Goal: Information Seeking & Learning: Find specific fact

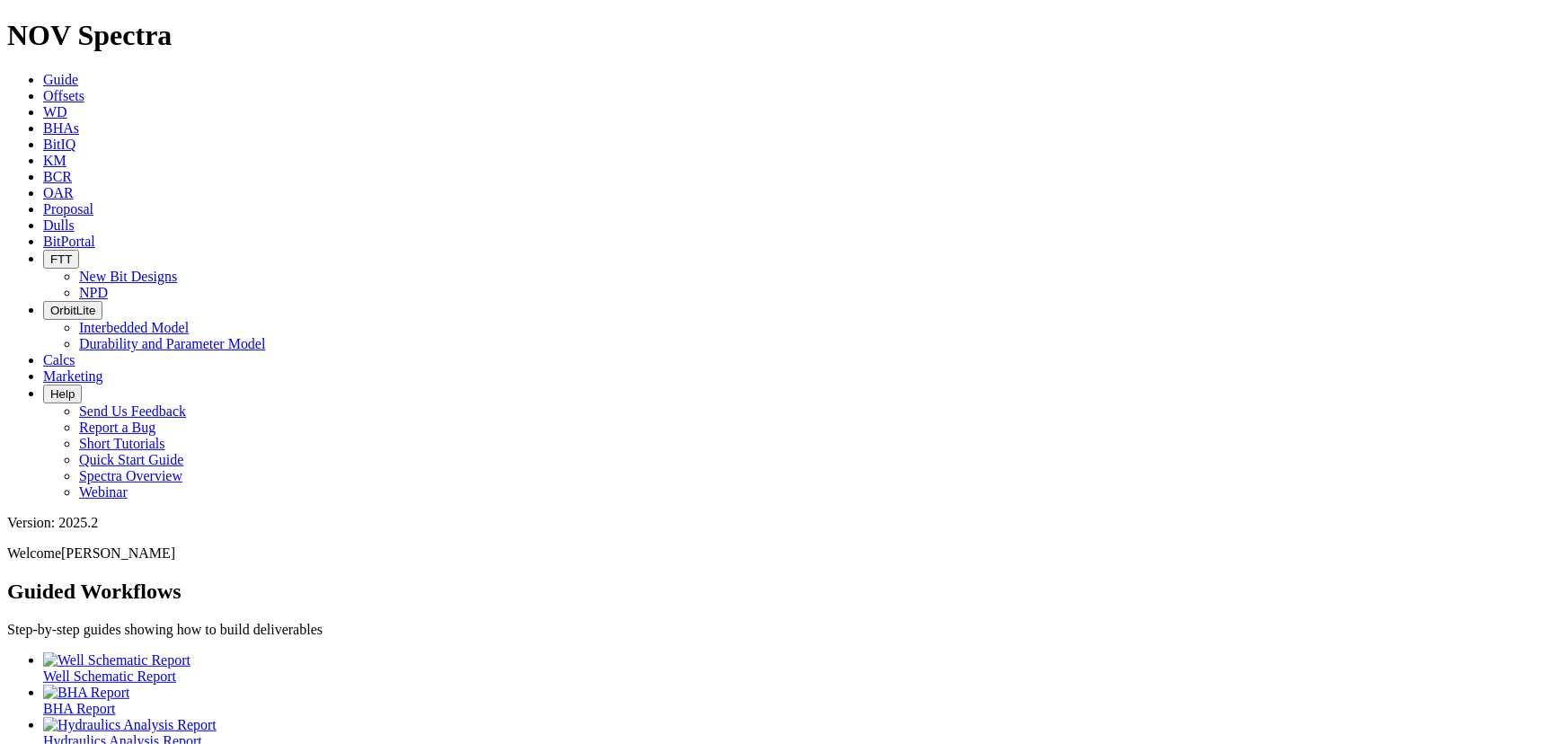
click at [85, 88] on link "Offsets" at bounding box center [63, 95] width 41 height 16
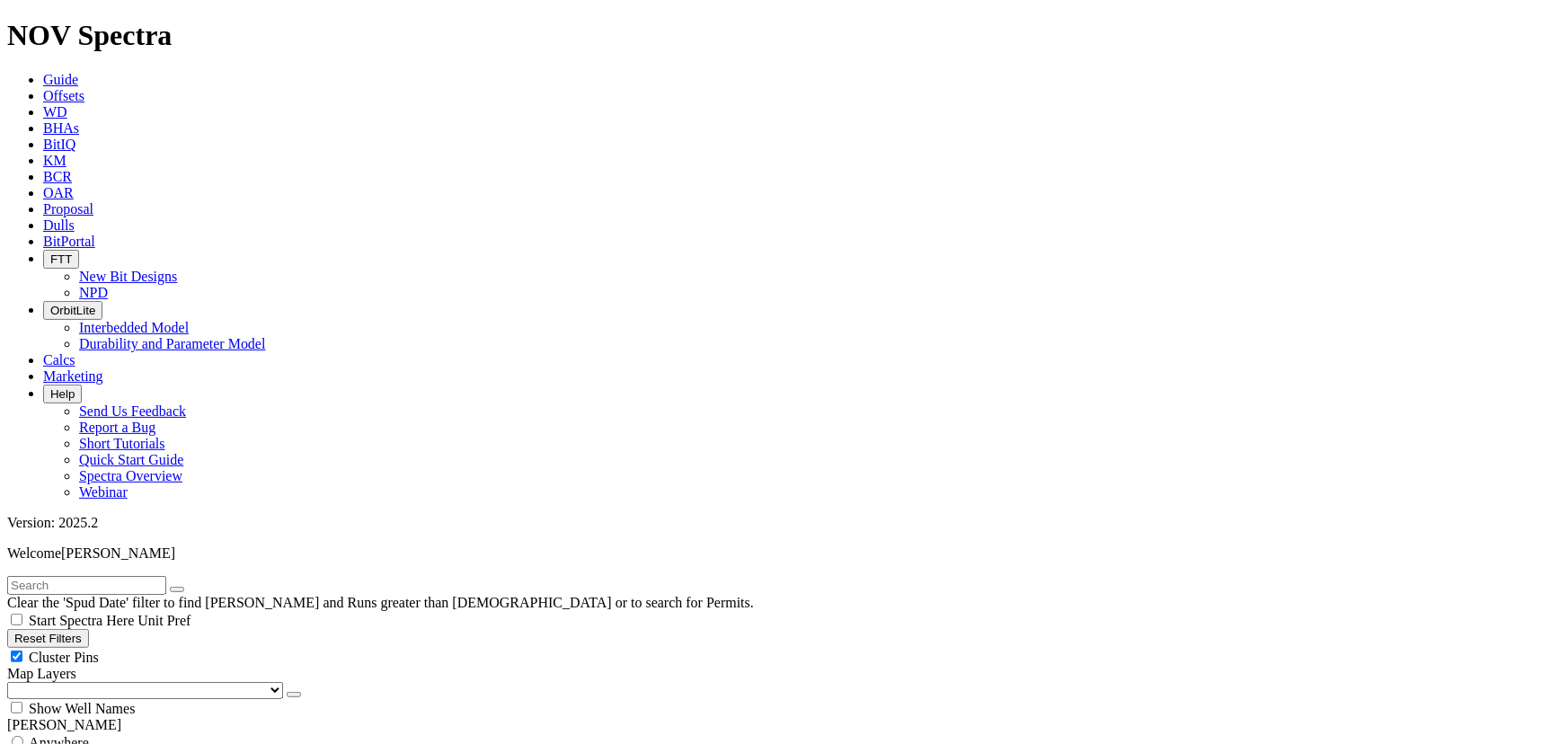
click at [128, 577] on input "text" at bounding box center [86, 585] width 159 height 19
type input "PLU 112H"
click at [177, 590] on icon "button" at bounding box center [177, 590] width 0 height 0
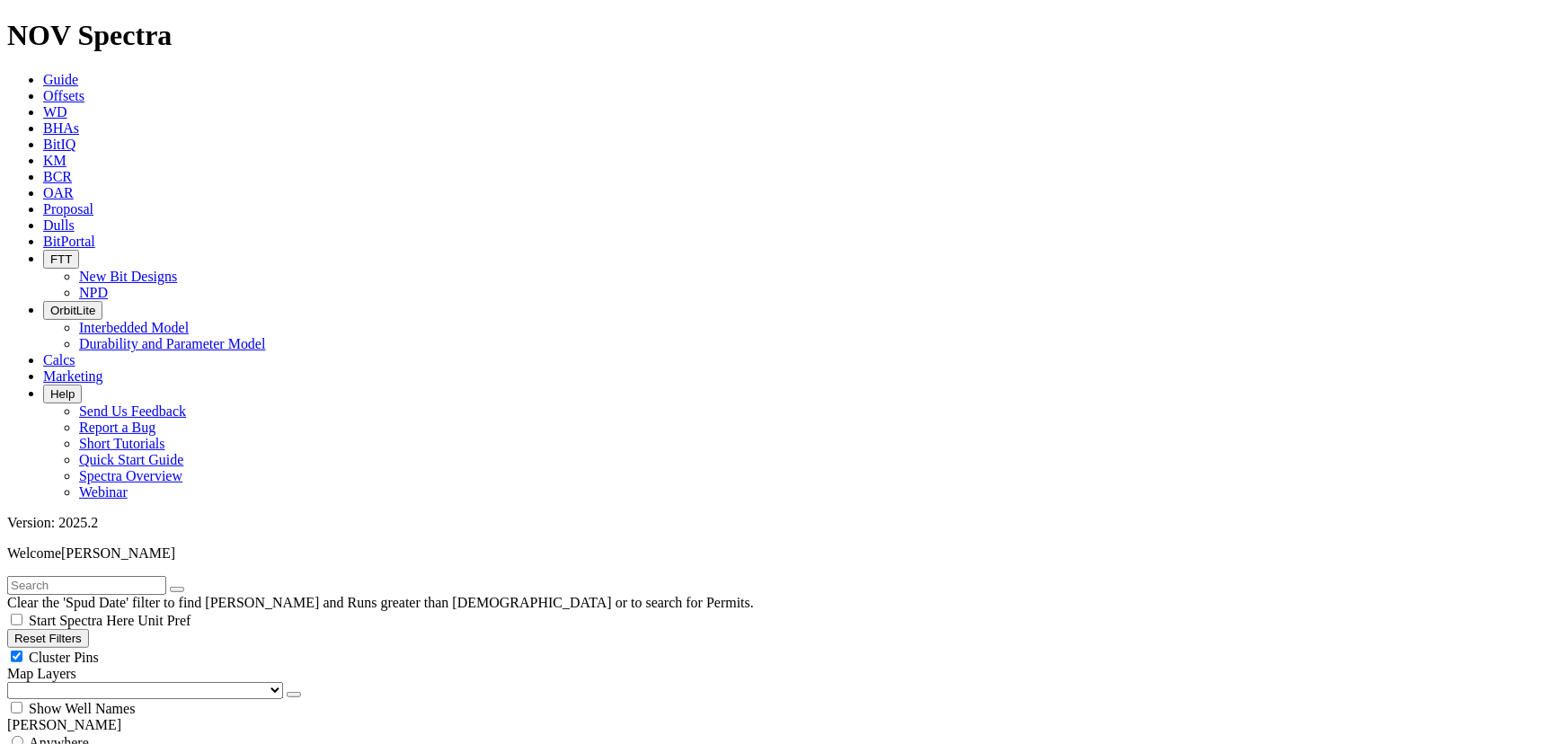
scroll to position [163, 0]
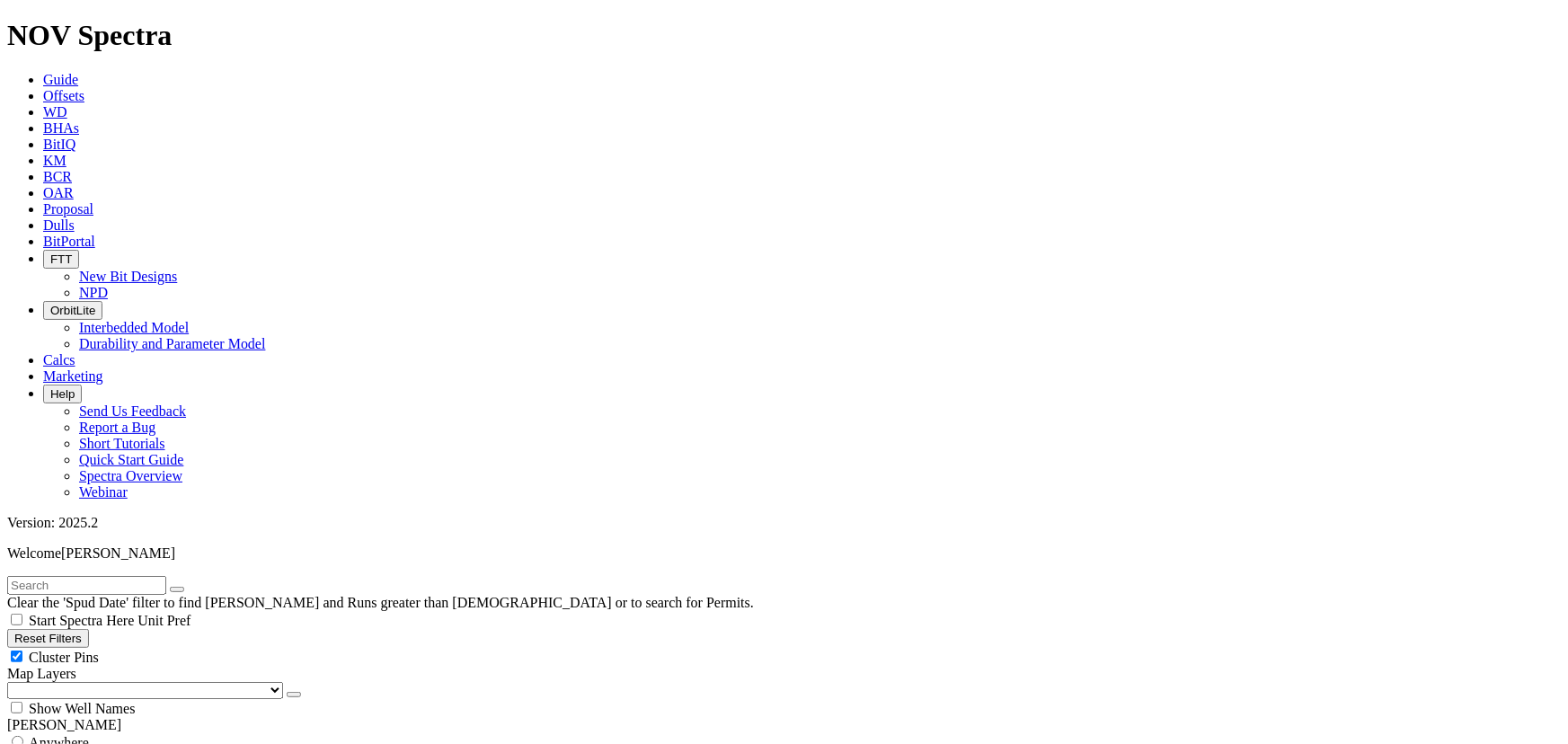
type input "[DATE]"
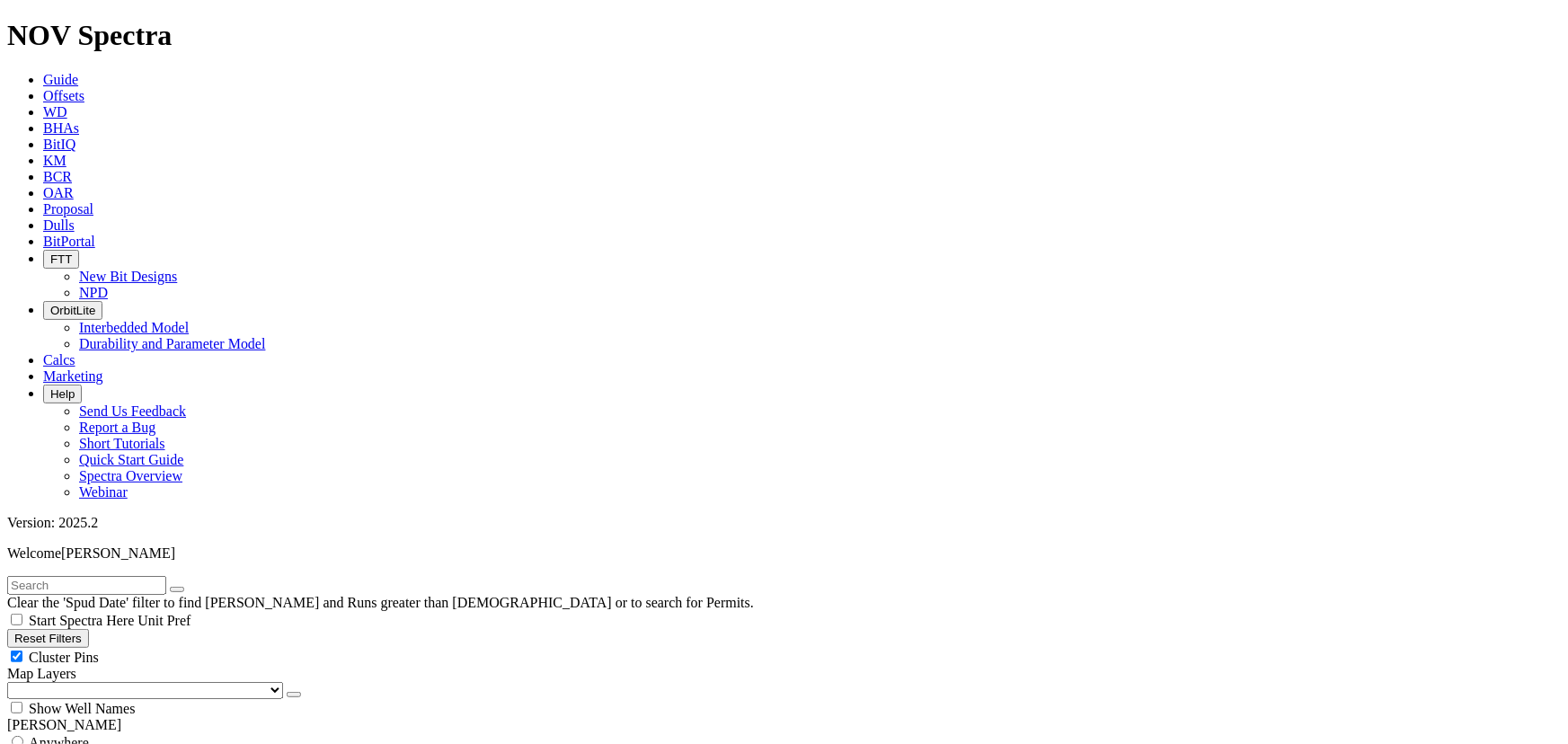
scroll to position [572, 0]
checkbox input "false"
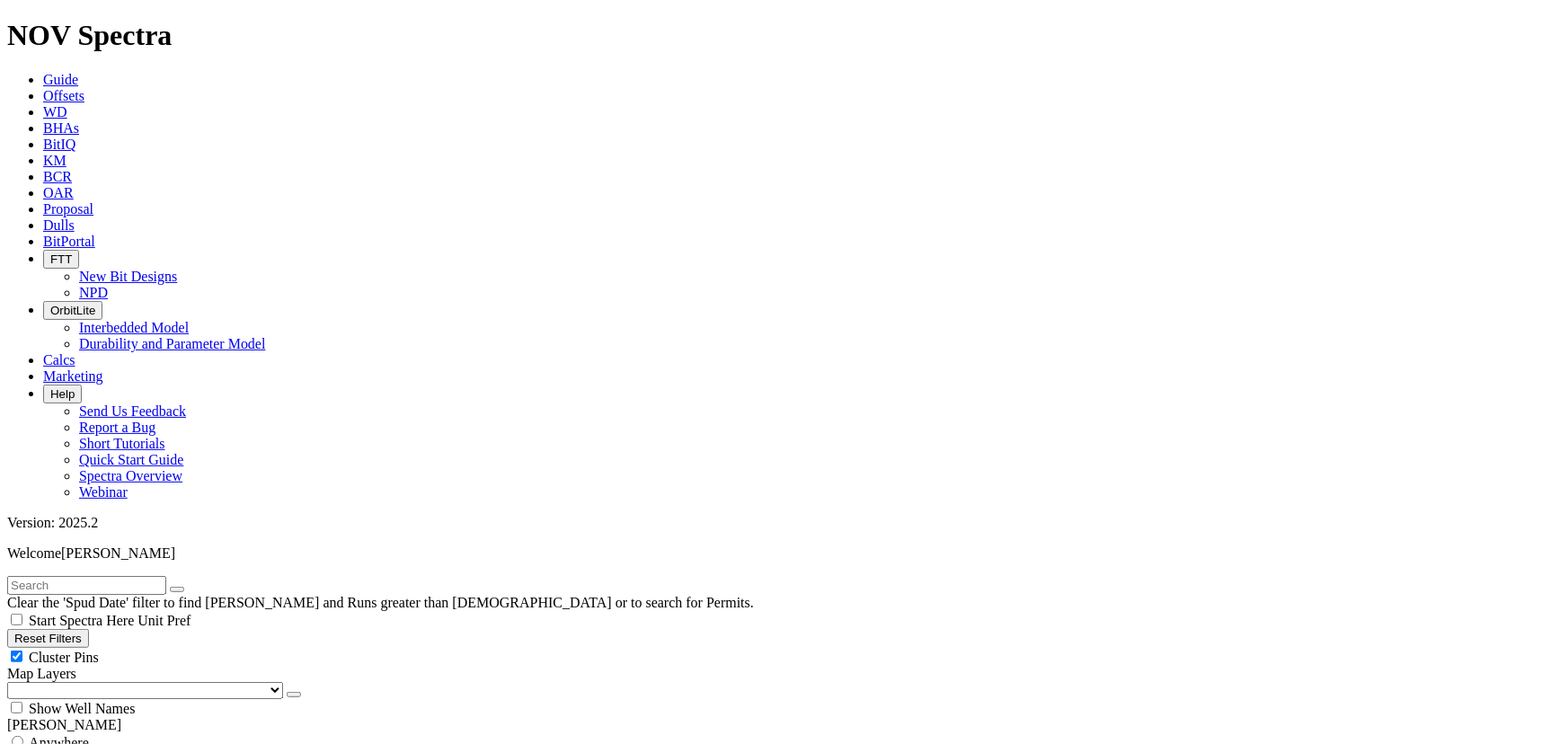
select select "? object:35429 ?"
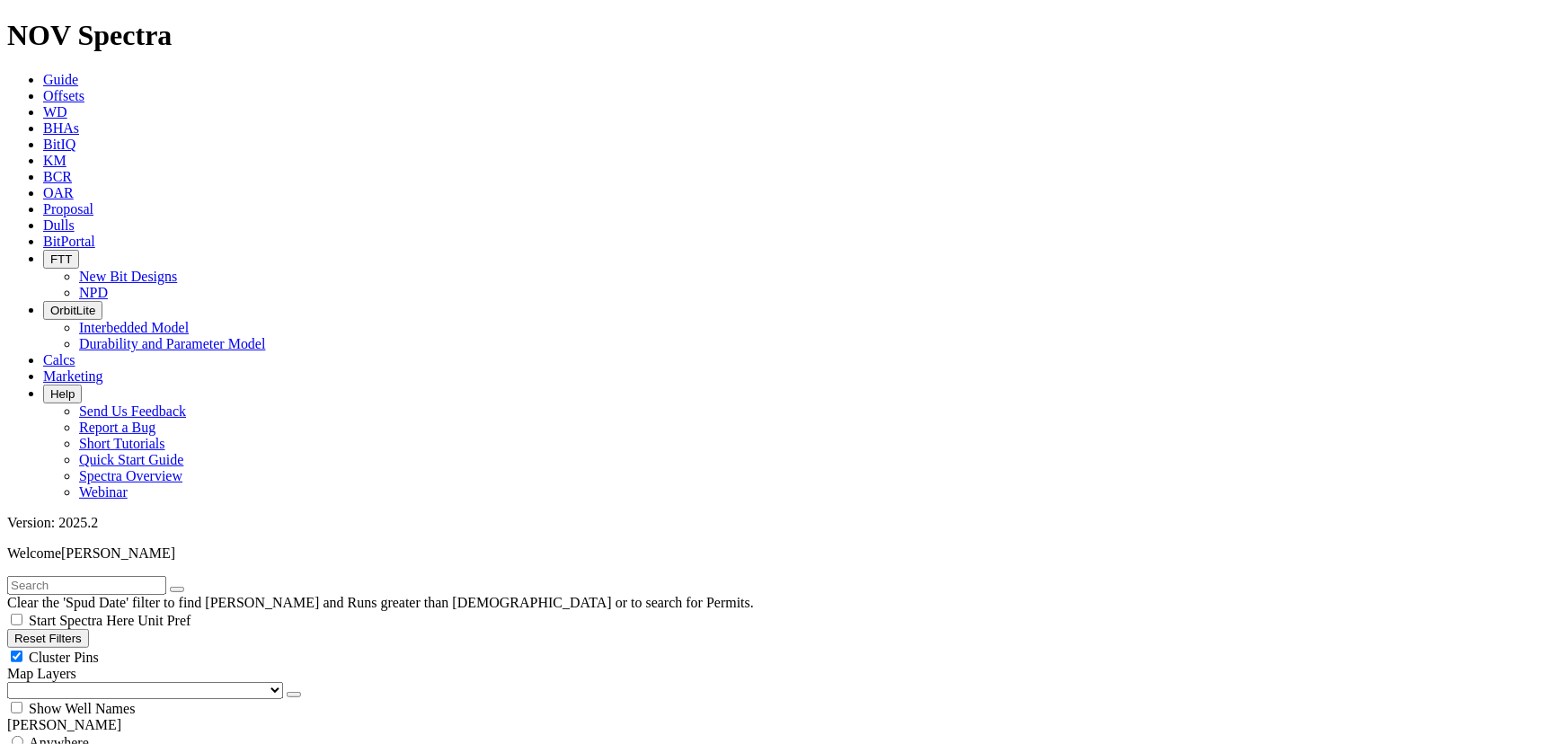
select select "? object:38932 ?"
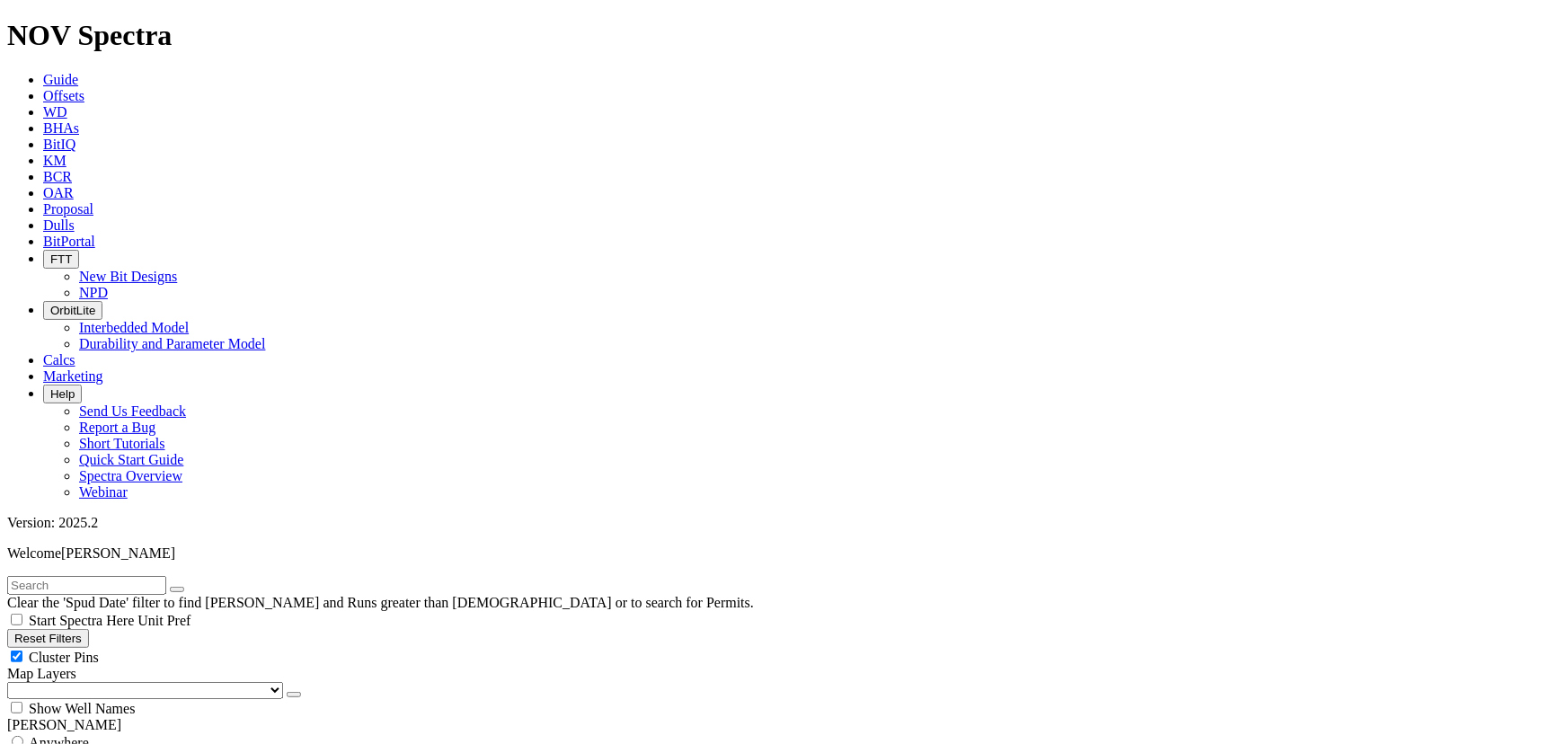
click at [89, 629] on button "Reset Filters" at bounding box center [48, 638] width 82 height 19
checkbox input "true"
type input "[DATE]"
select select
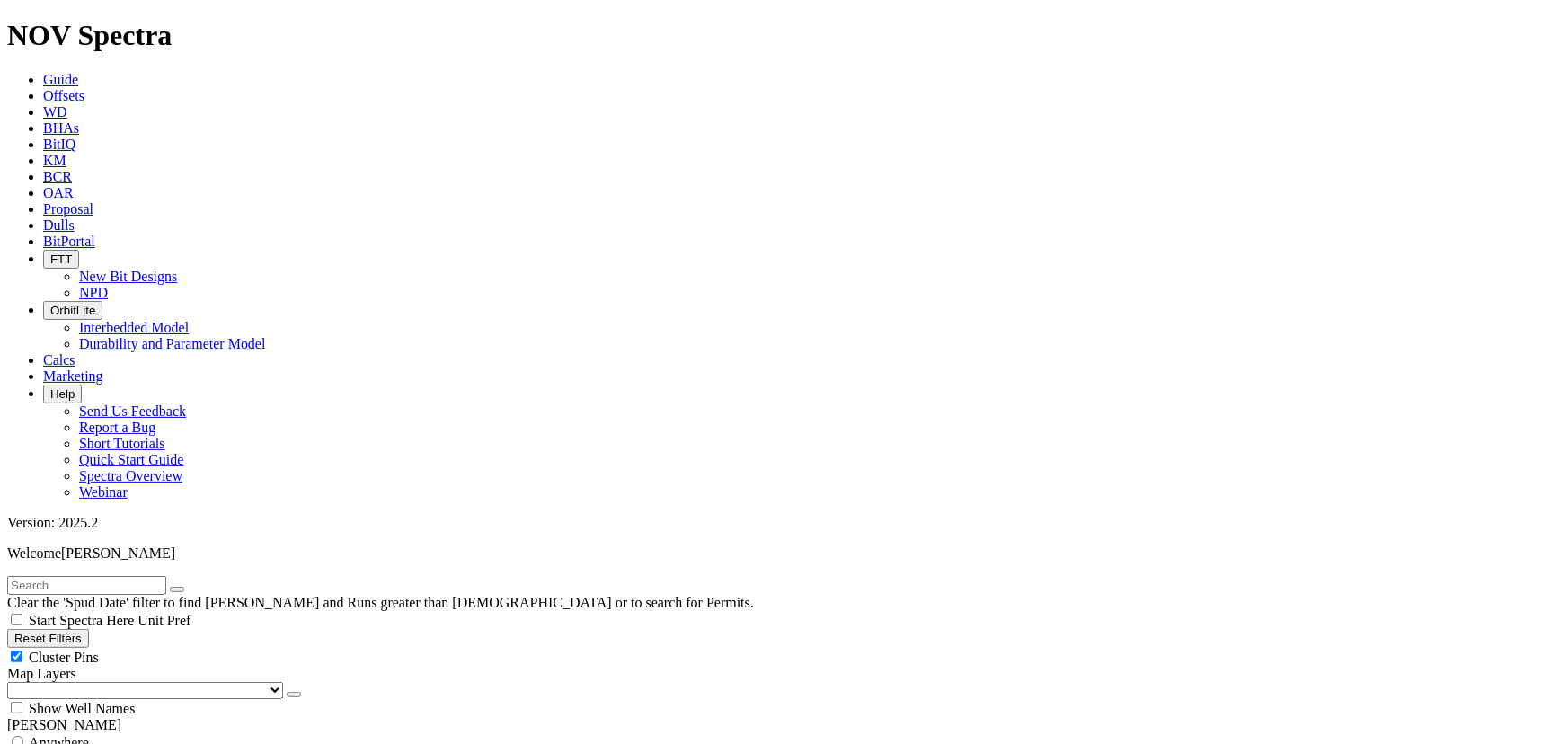
select select
click at [81, 629] on button "Reset Filters" at bounding box center [48, 638] width 82 height 19
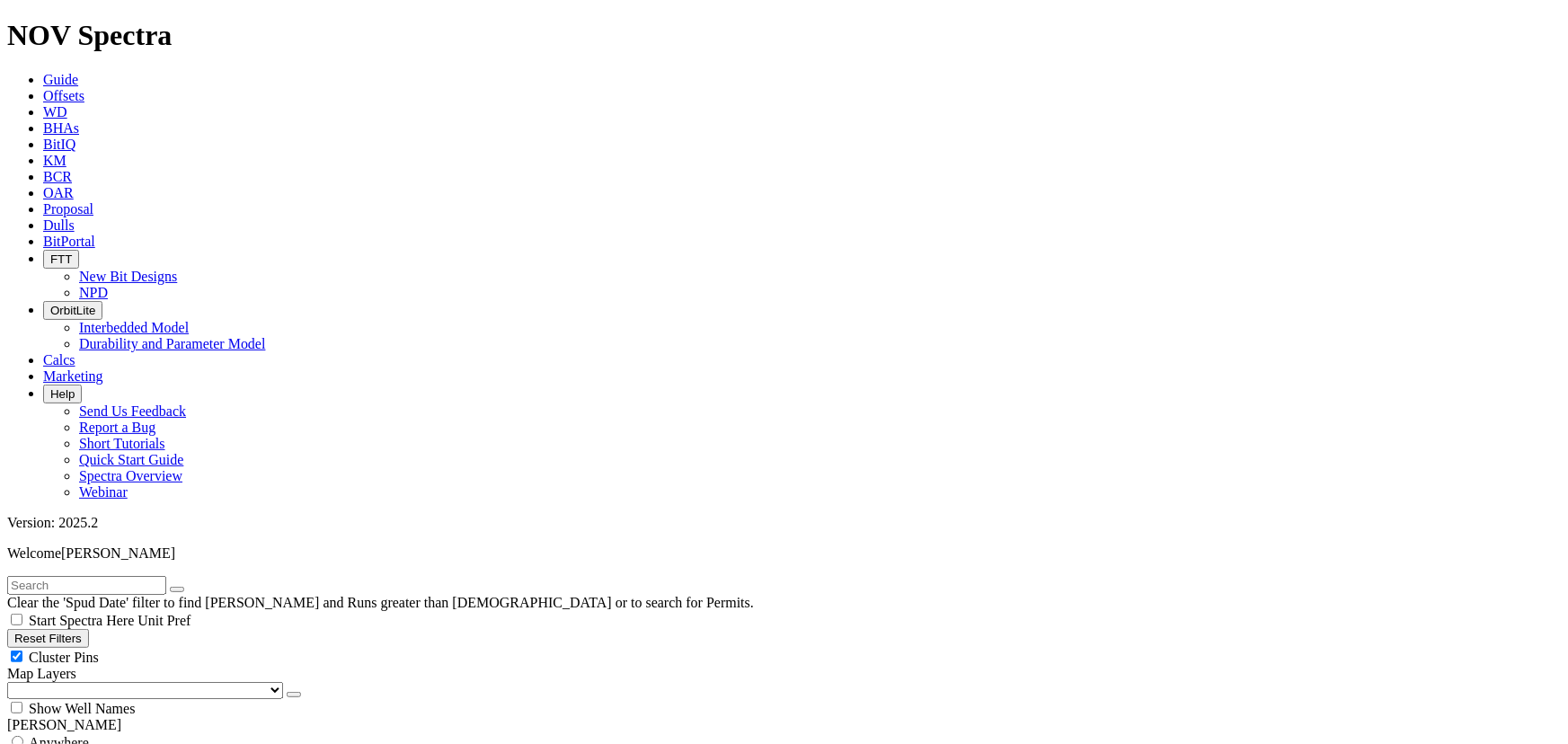
type input "[DATE]"
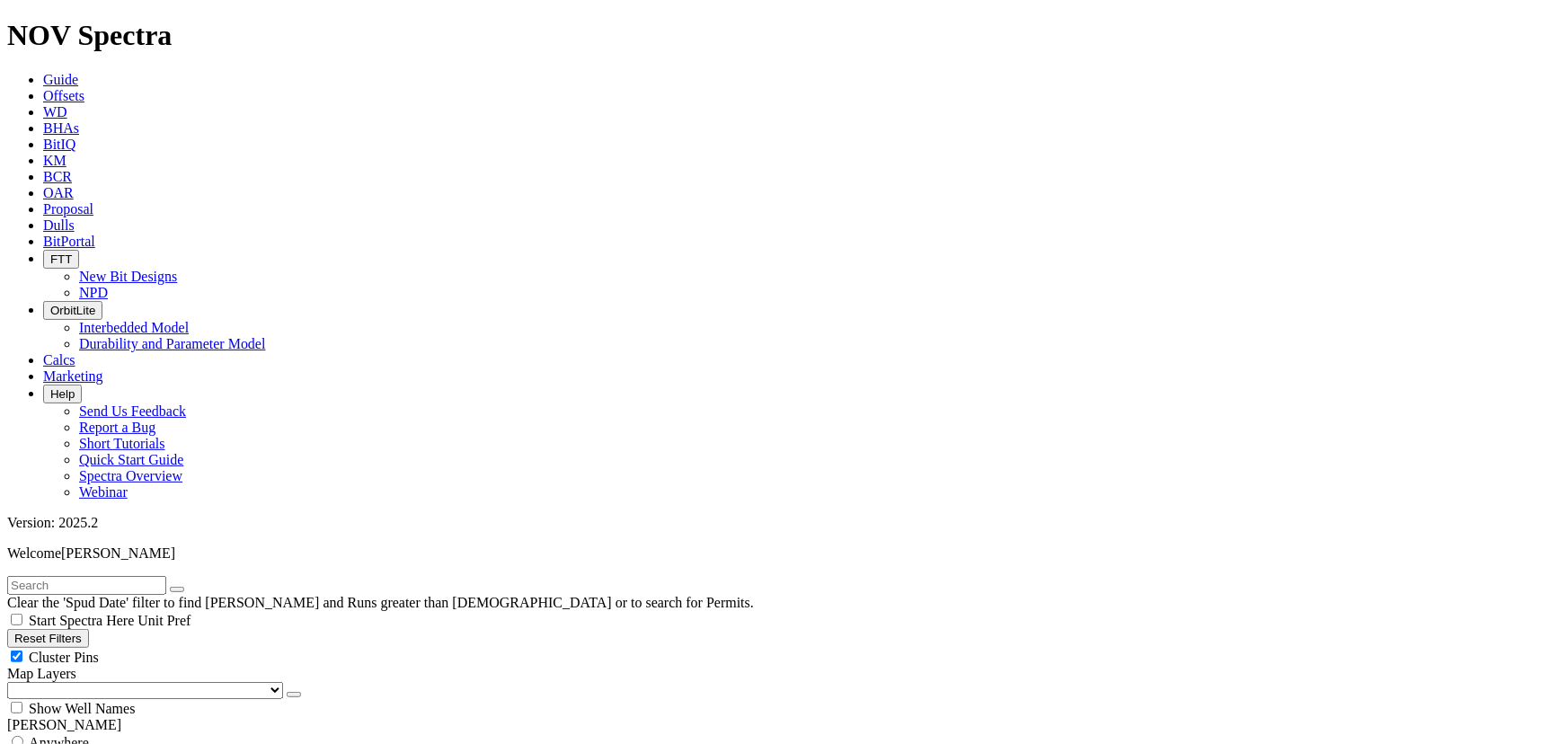
select select "8.75"
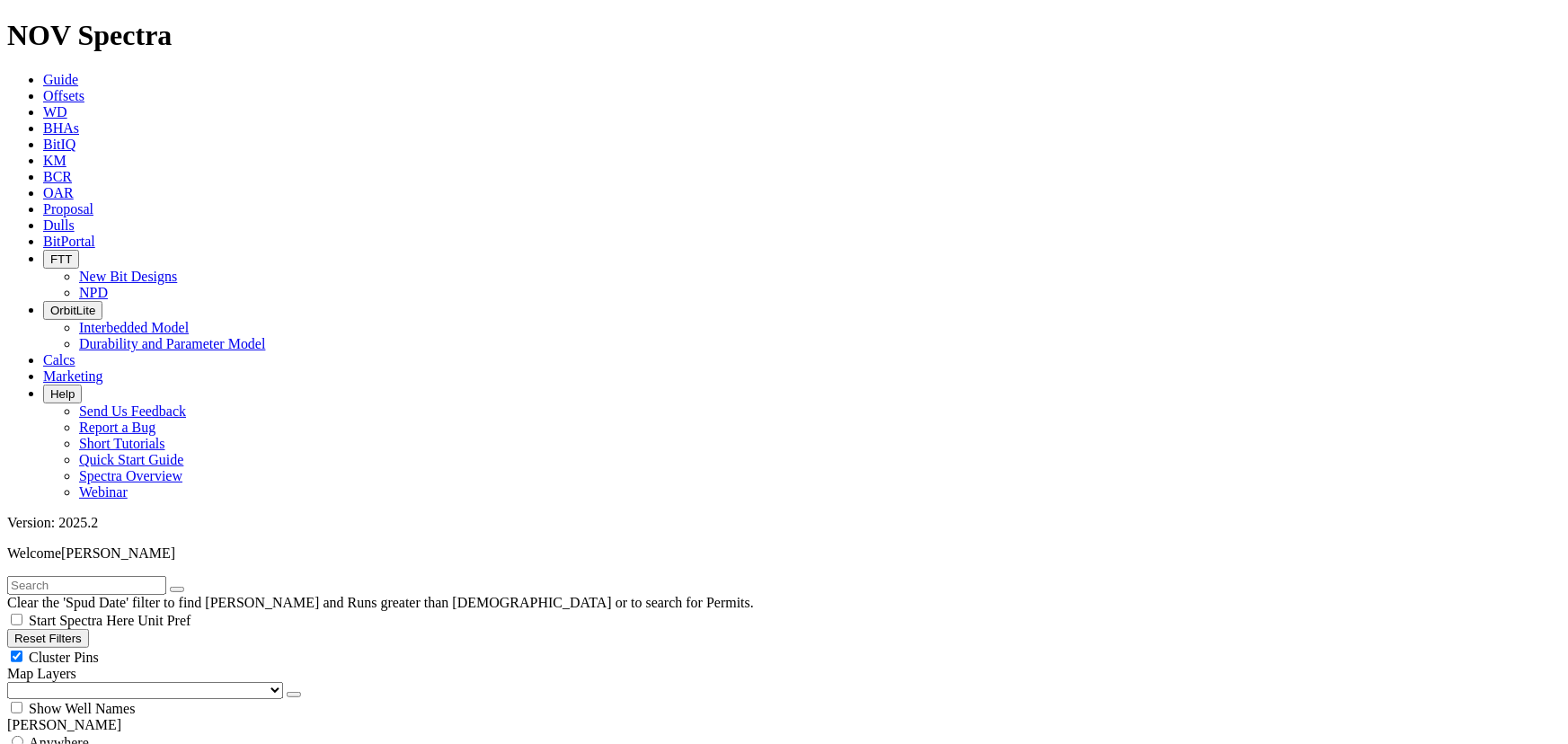
checkbox input "false"
select select "? number:8.75 ?"
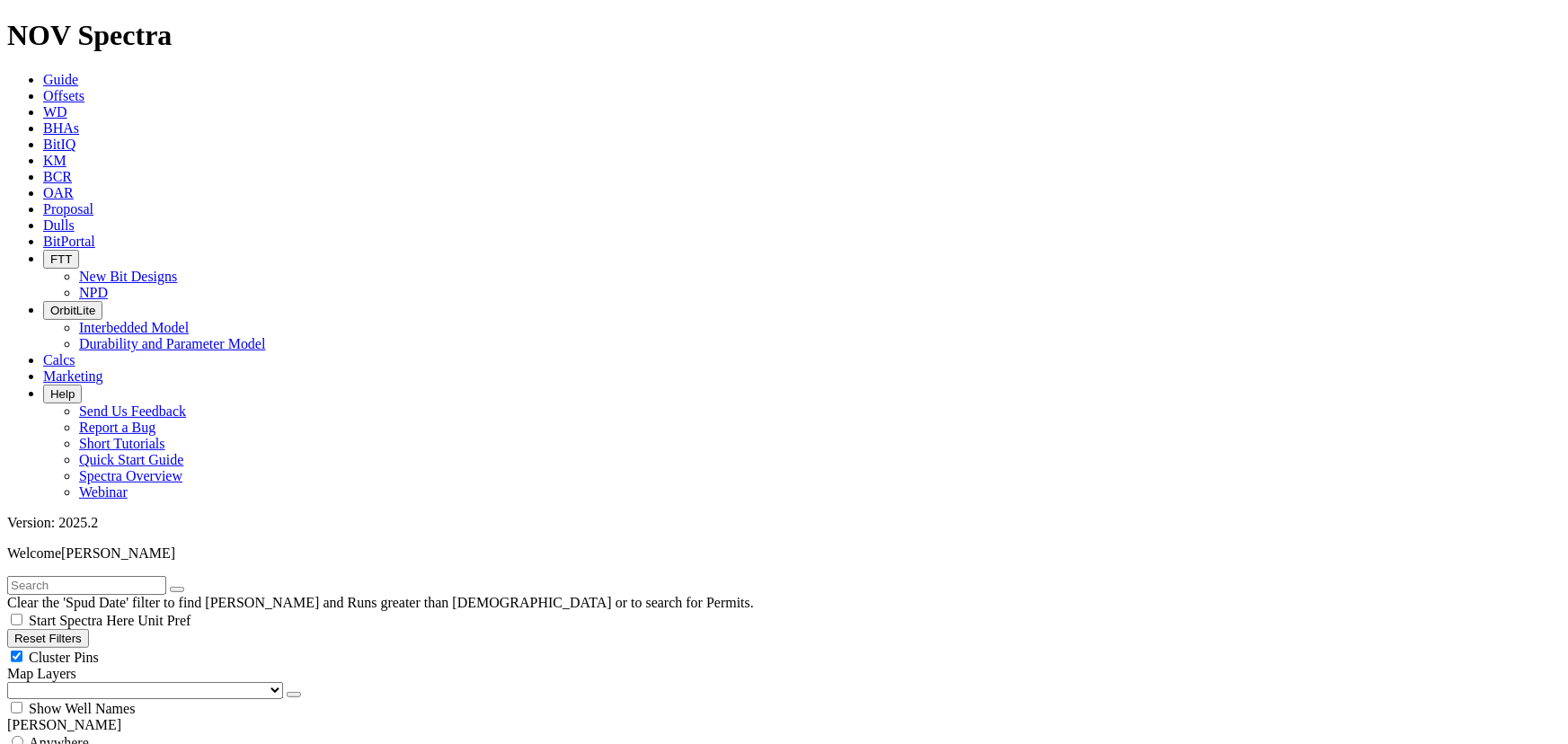
select select "? object:77680 ?"
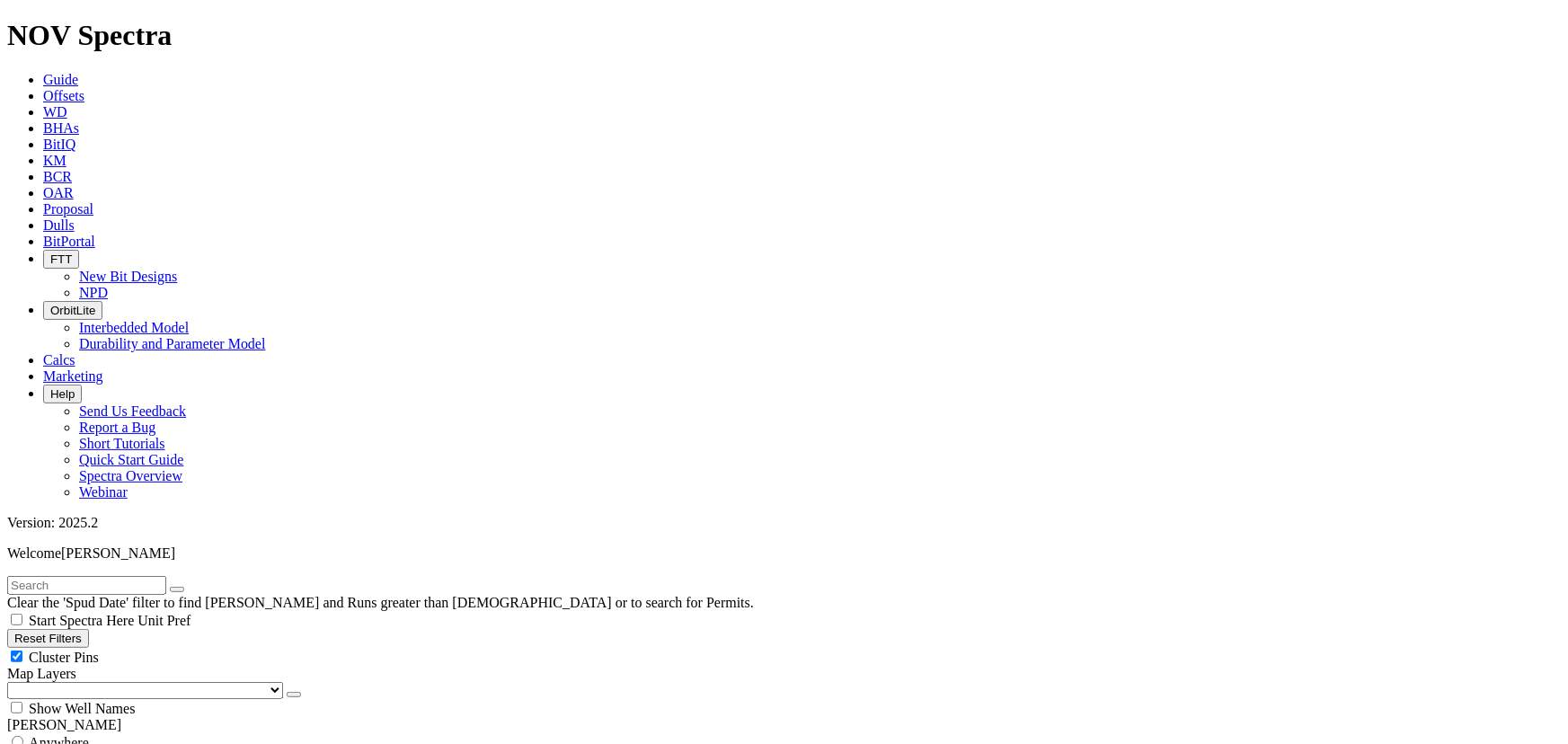
type input "[DATE]"
select select "? object:87809 ?"
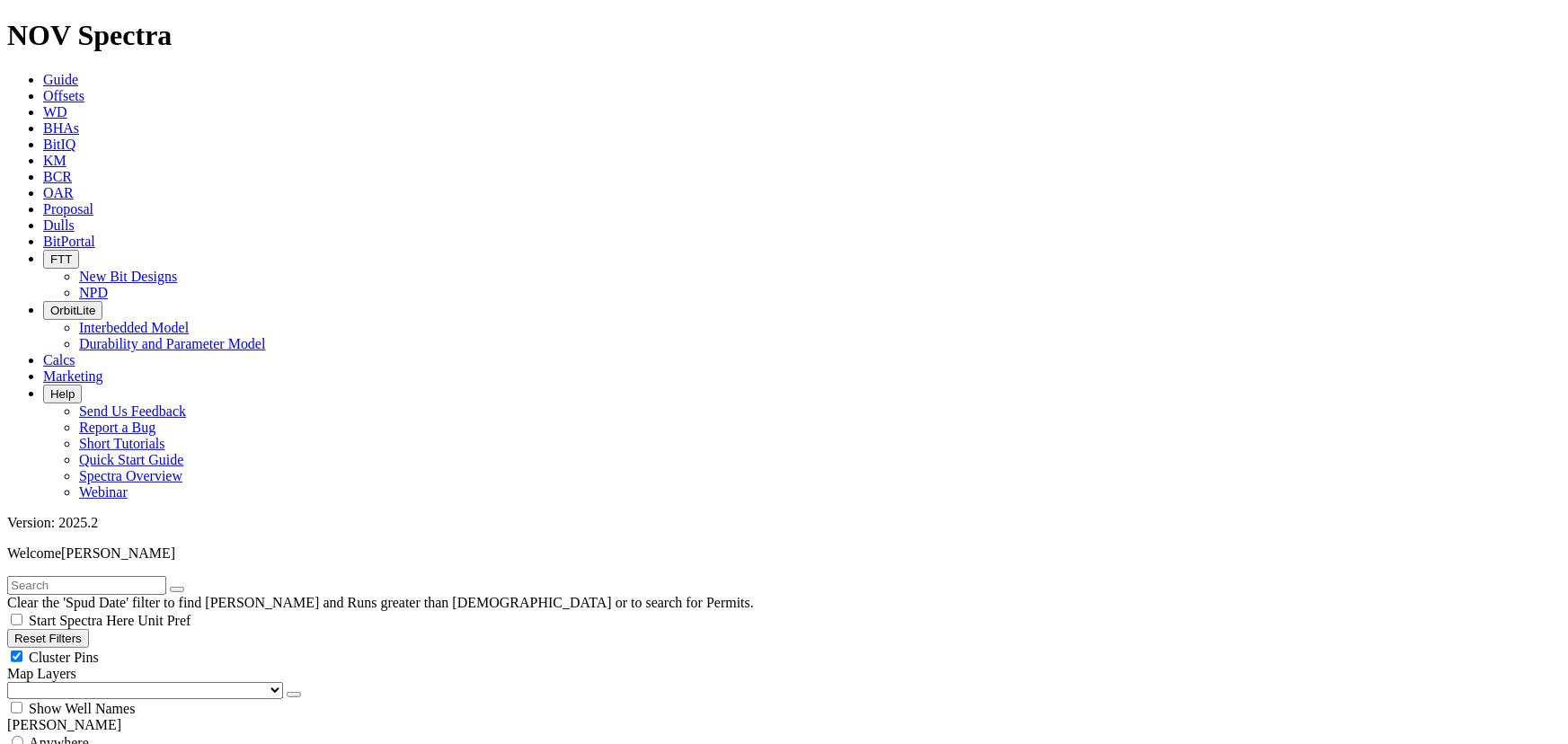
click at [89, 629] on button "Reset Filters" at bounding box center [48, 638] width 82 height 19
checkbox input "true"
type input "[DATE]"
select select
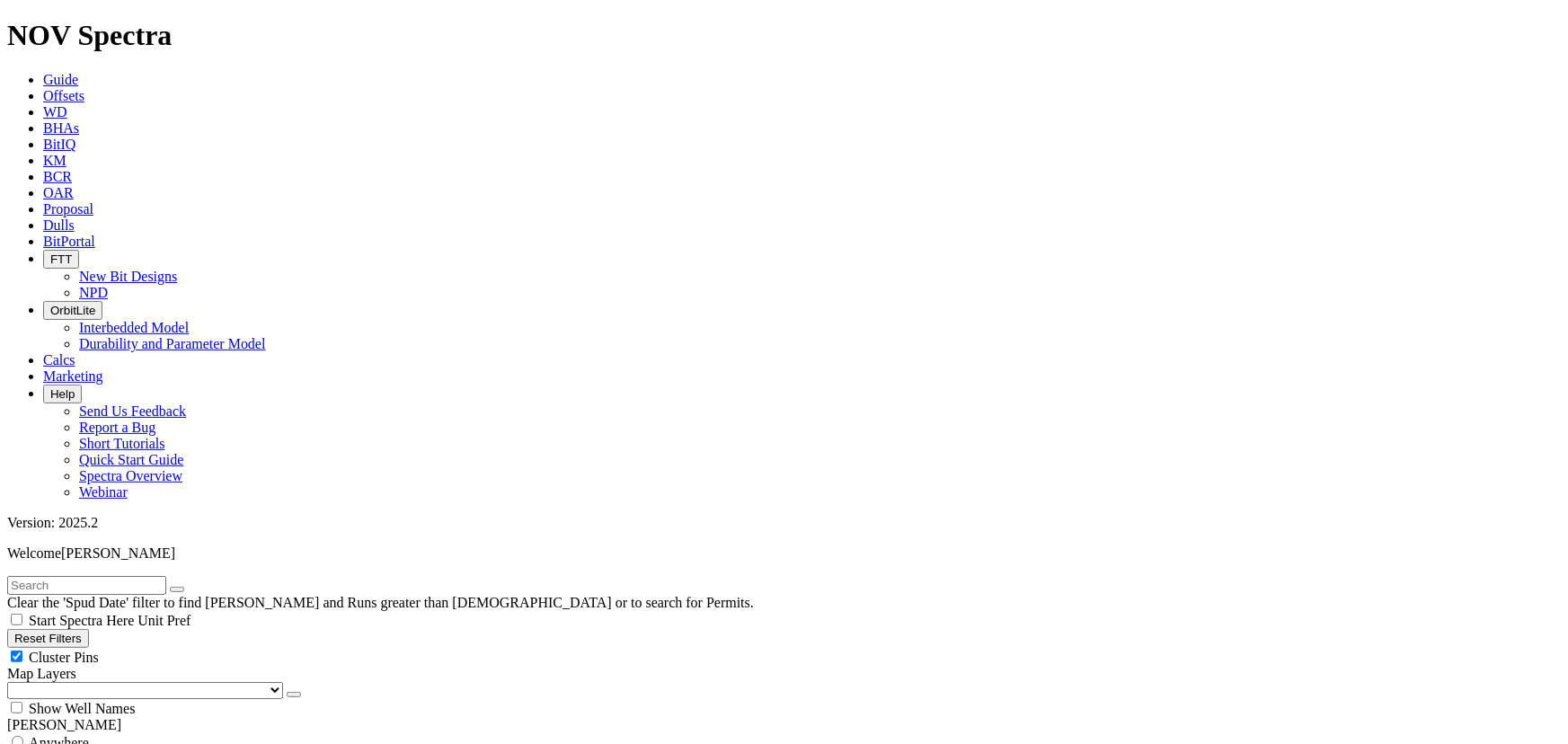
select select
select select "8.75"
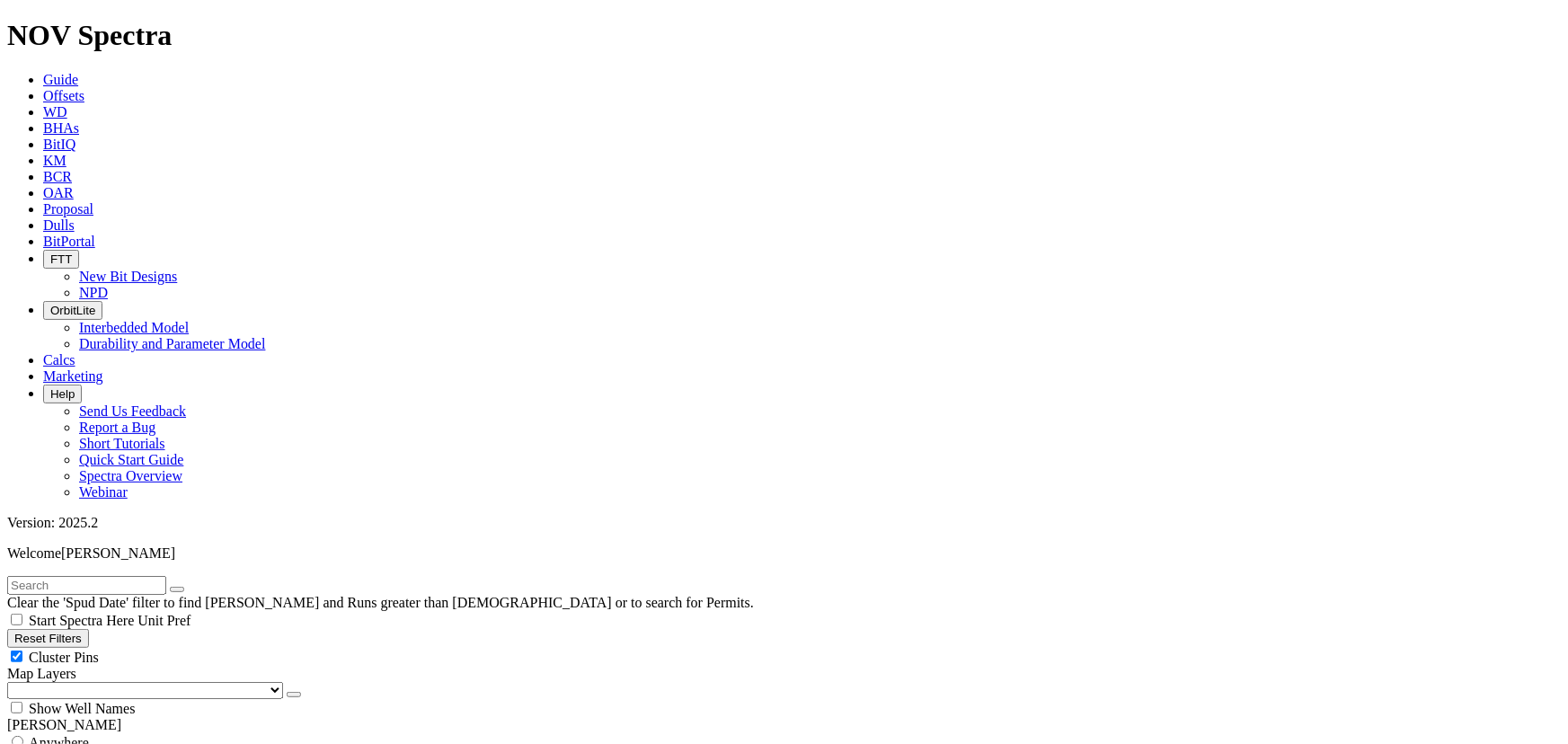
checkbox input "false"
select select "? number:8.75 ?"
select select "? object:113108 ?"
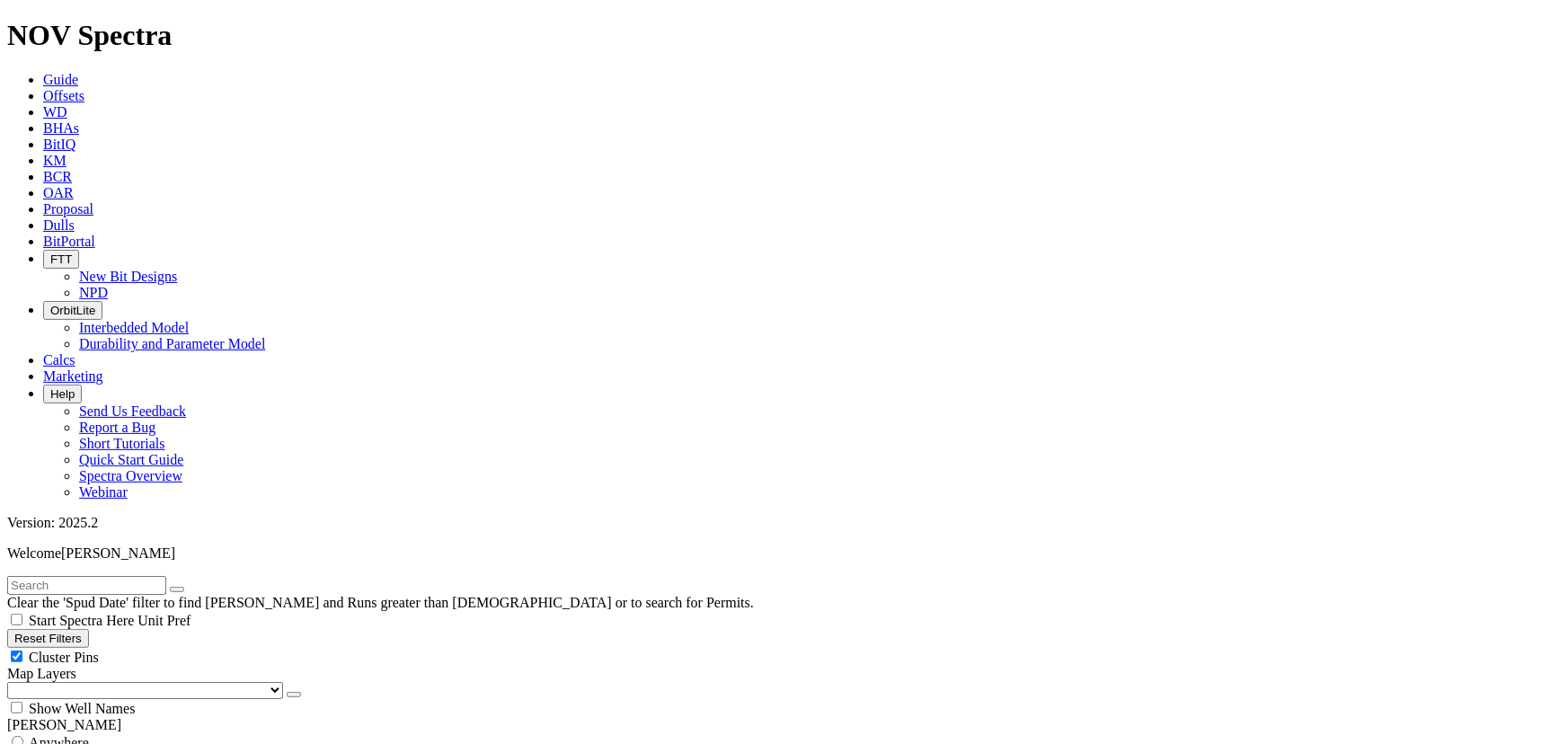
scroll to position [163, 0]
select select "? object:113109 ?"
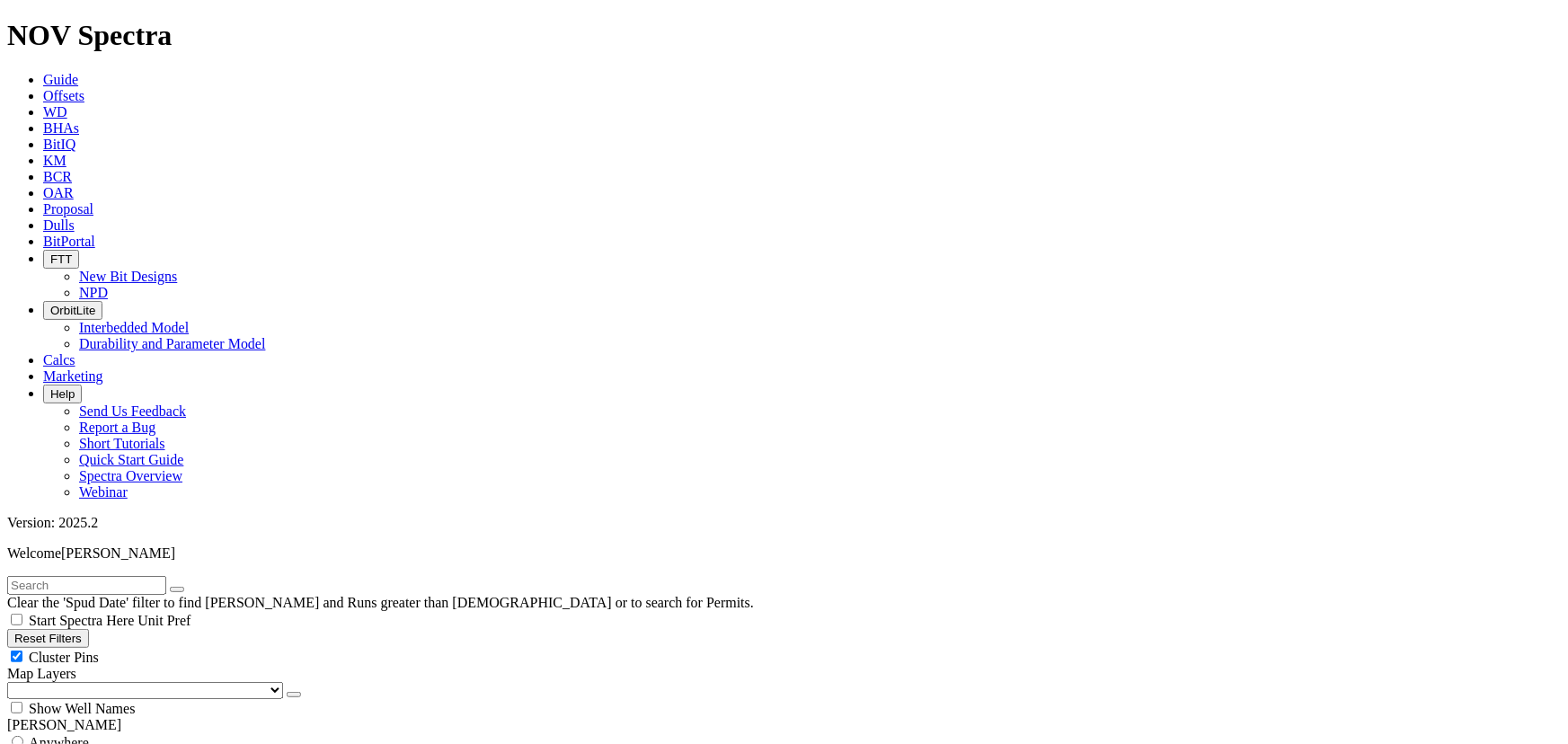
select select "? object:116318 ?"
click at [89, 629] on button "Reset Filters" at bounding box center [48, 638] width 82 height 19
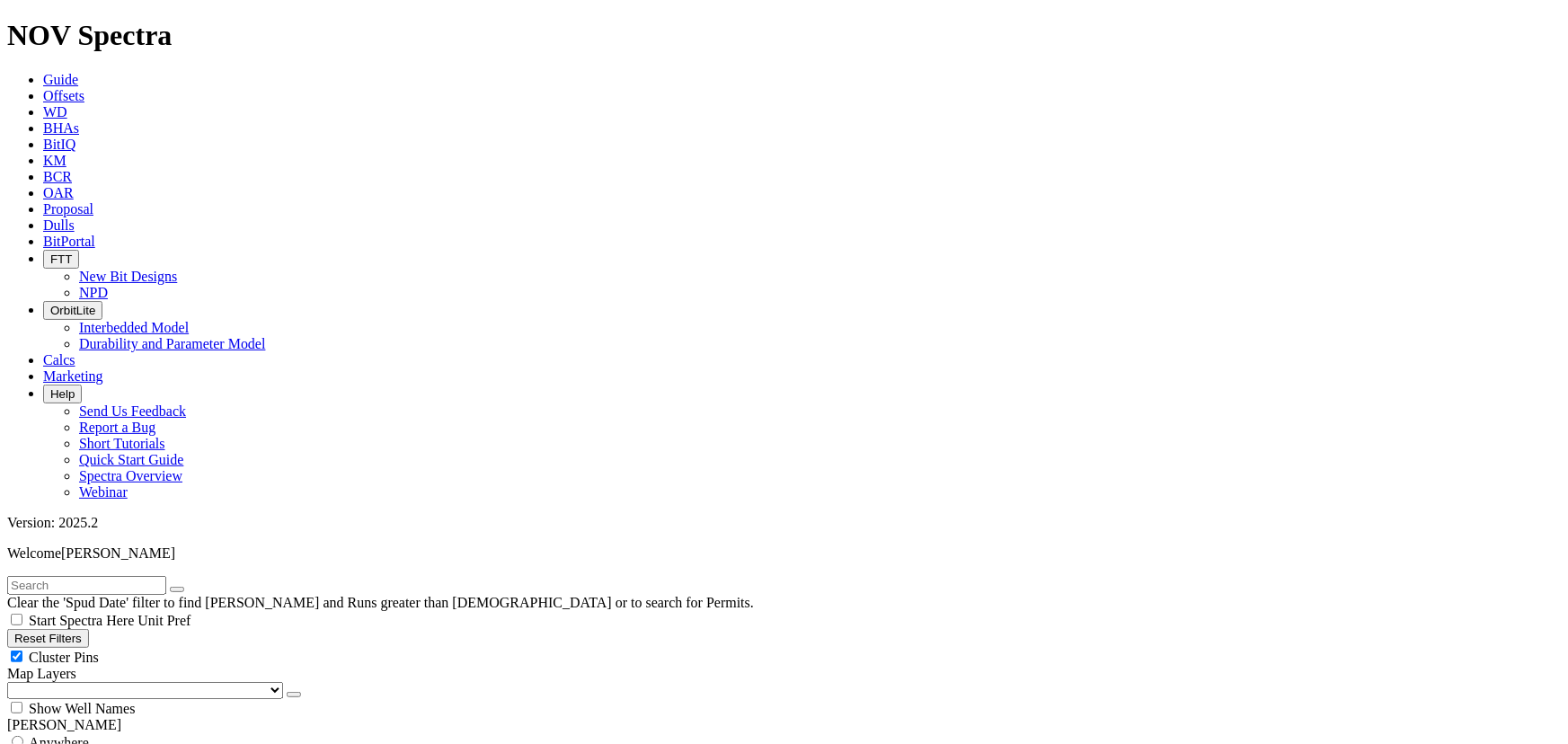
checkbox input "true"
select select
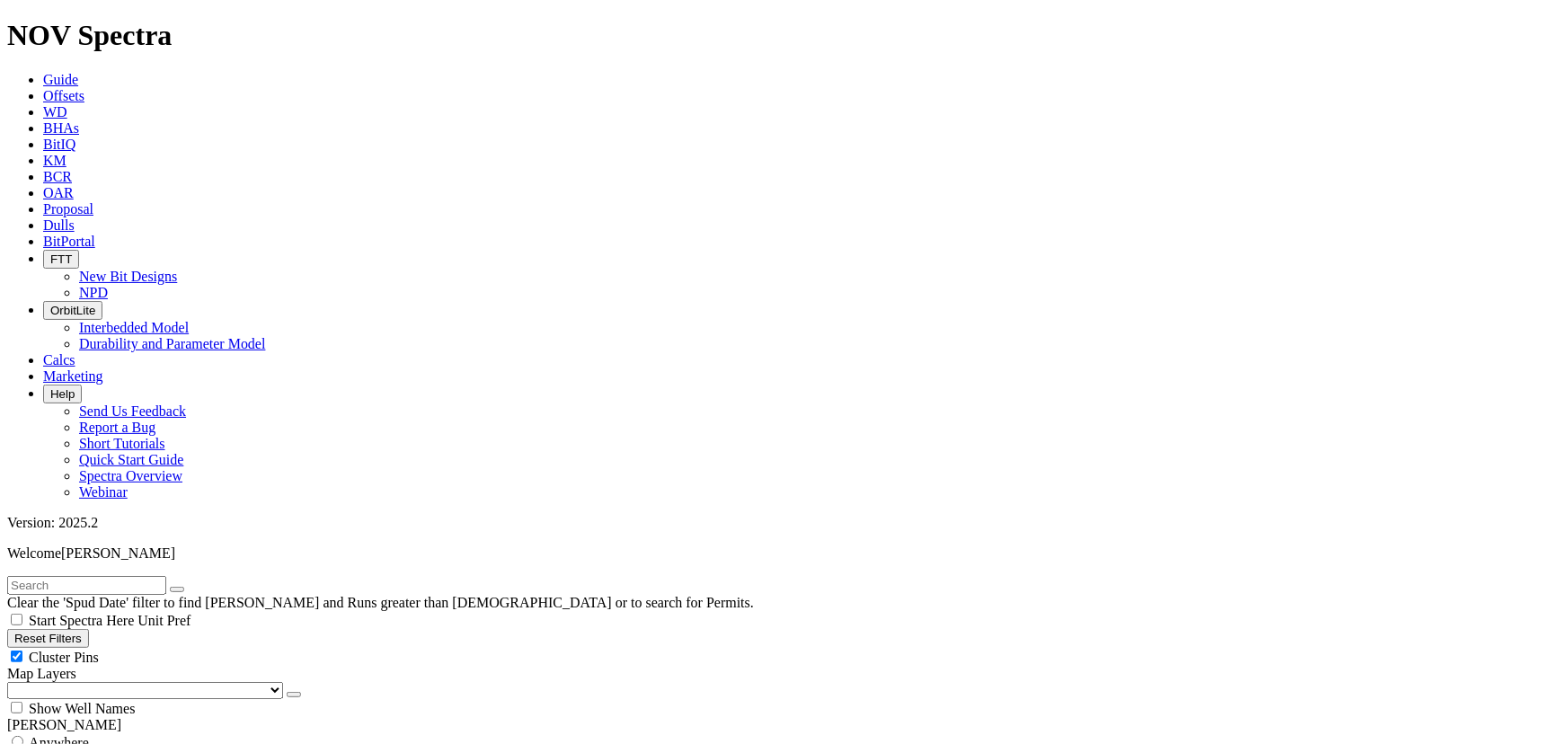
click at [88, 577] on input "text" at bounding box center [86, 585] width 159 height 19
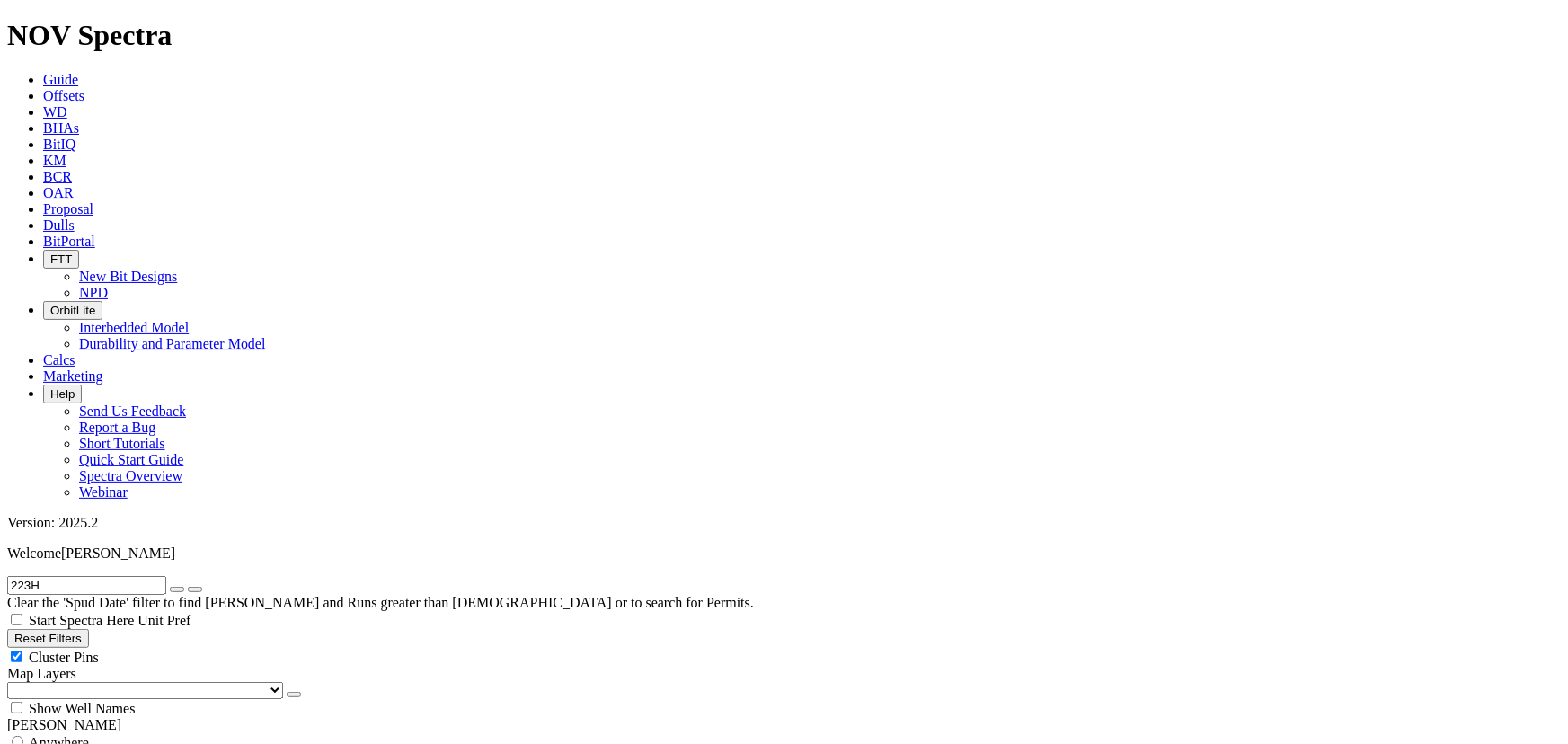
drag, startPoint x: 90, startPoint y: 81, endPoint x: -28, endPoint y: 76, distance: 118.1
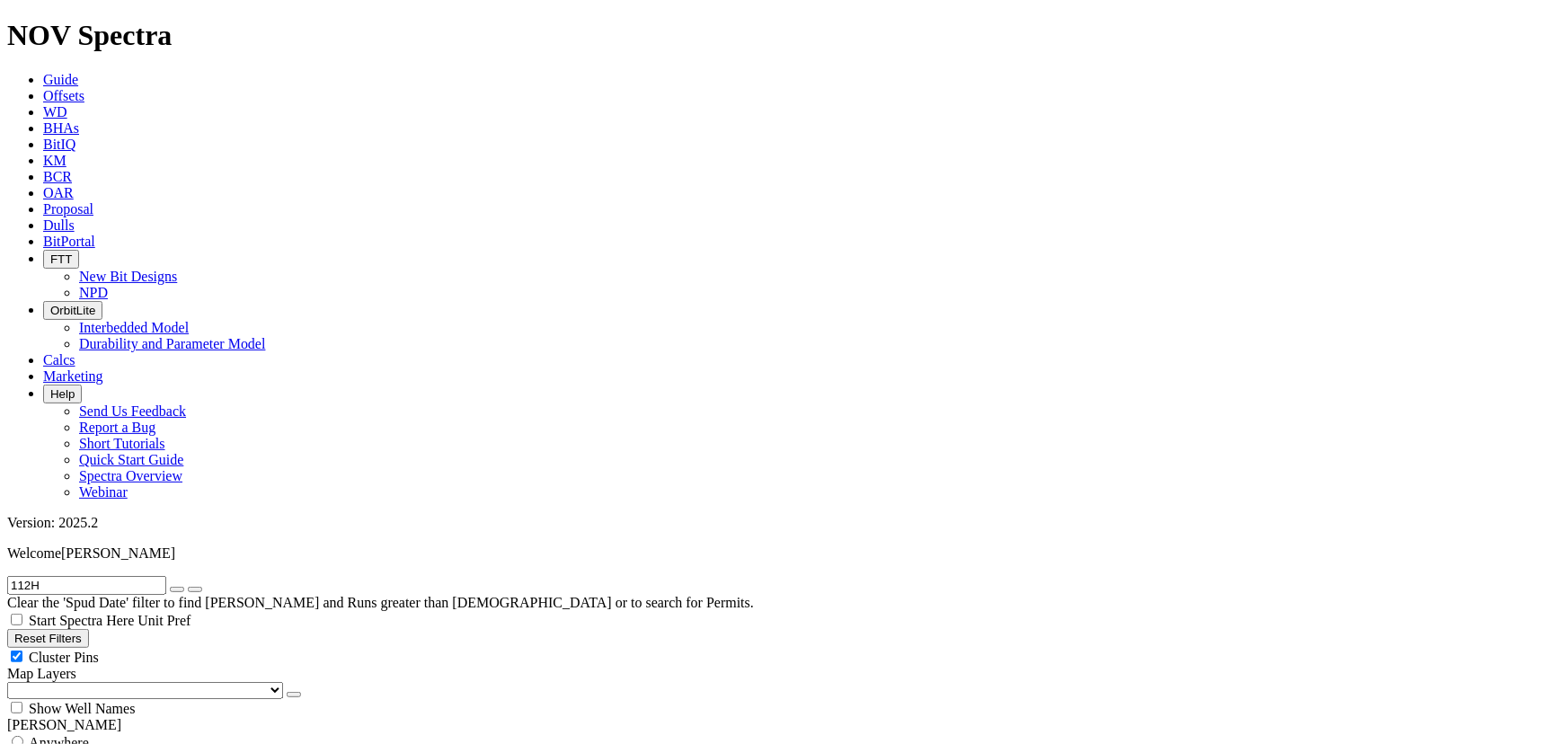
drag, startPoint x: 109, startPoint y: 82, endPoint x: -50, endPoint y: 72, distance: 159.3
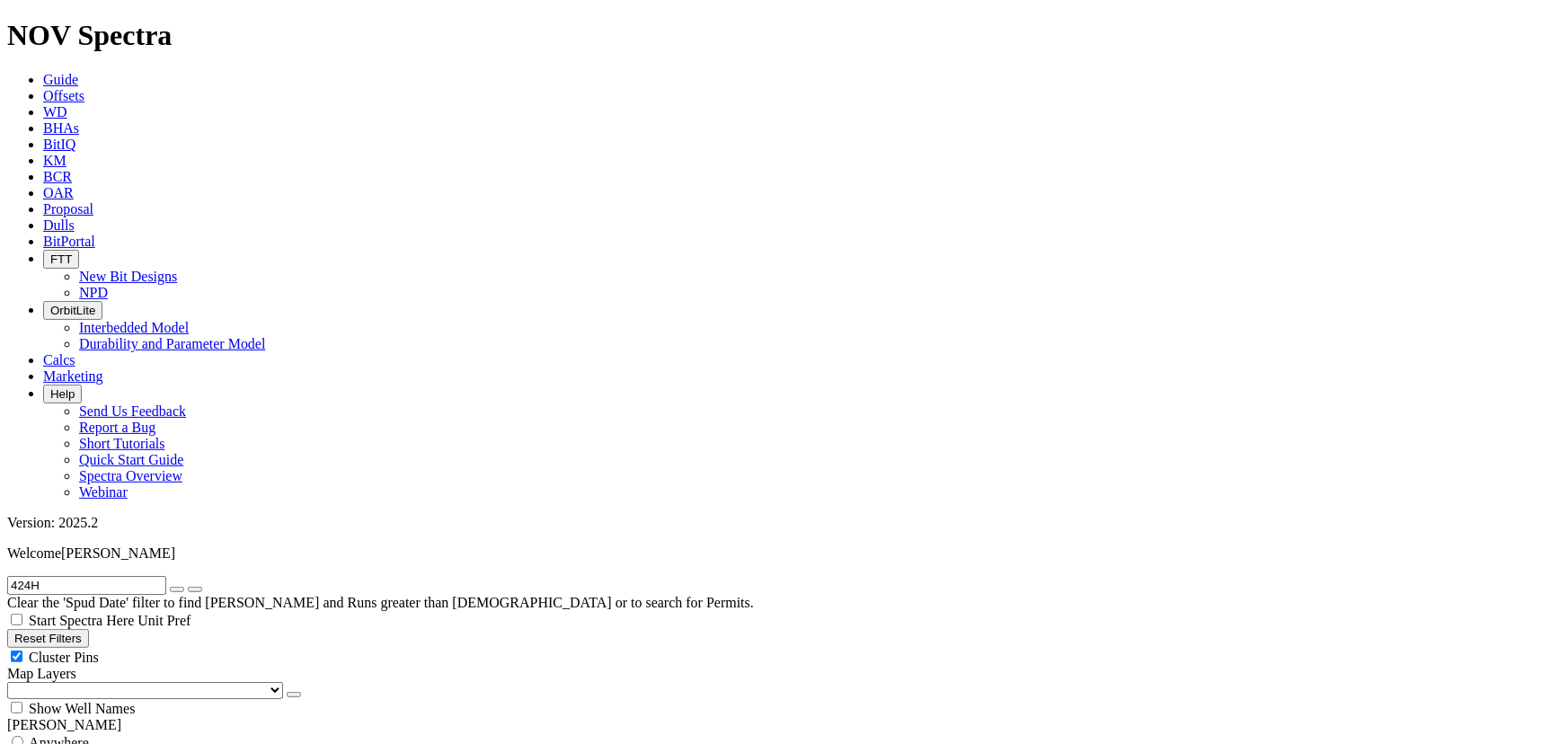
type input "424H"
